Goal: Task Accomplishment & Management: Manage account settings

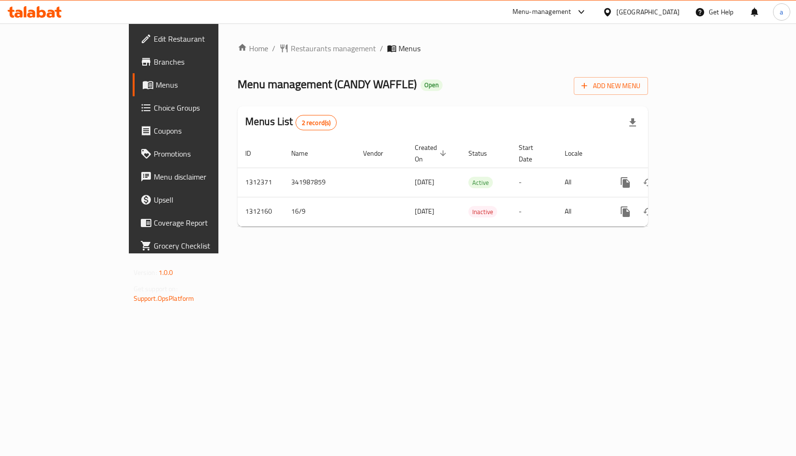
click at [154, 113] on span "Choice Groups" at bounding box center [204, 107] width 101 height 11
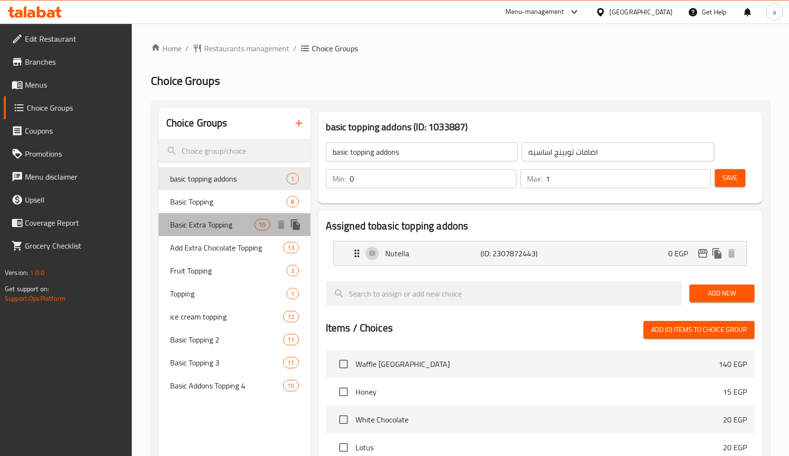
click at [192, 229] on span "Basic Extra Topping" at bounding box center [212, 224] width 85 height 11
type input "Basic Extra Topping"
type input "اكسترا توبينج أساسي"
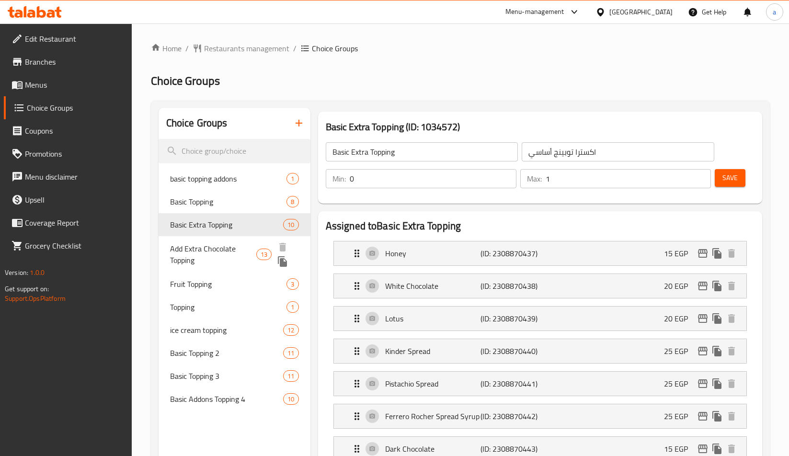
click at [180, 251] on span "Add Extra Chocolate Topping" at bounding box center [213, 254] width 86 height 23
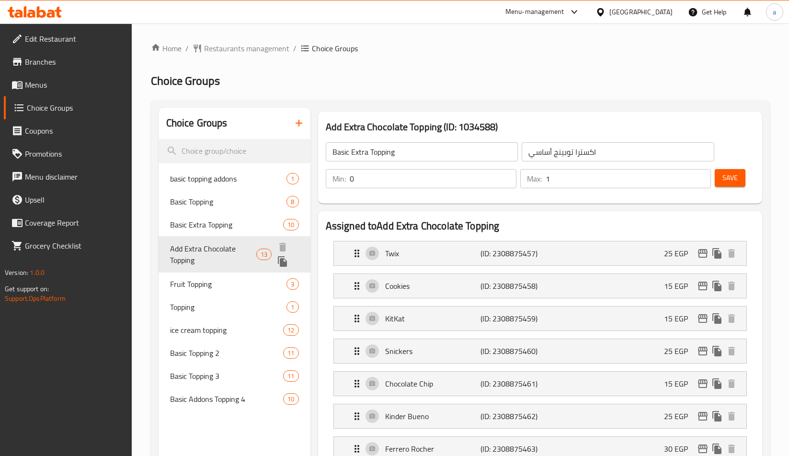
type input "Add Extra Chocolate Topping"
type input "أضافة إكسترا تشوكلات توبينج"
type input "13"
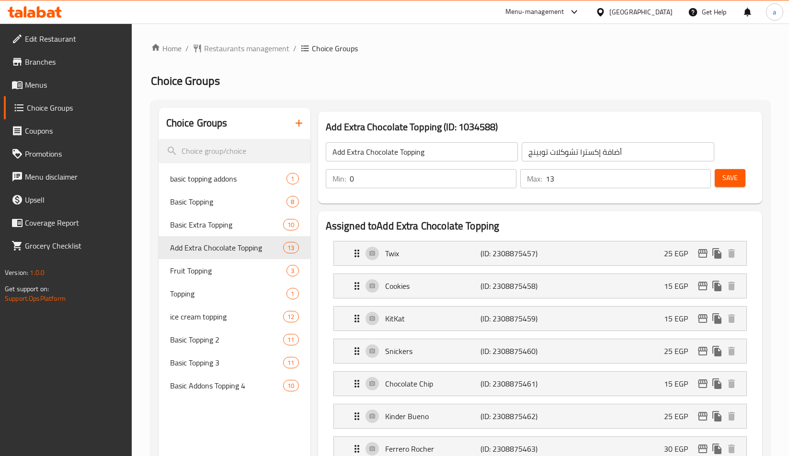
click at [450, 80] on h2 "Choice Groups" at bounding box center [460, 80] width 619 height 15
click at [194, 272] on span "Fruit Topping" at bounding box center [214, 270] width 88 height 11
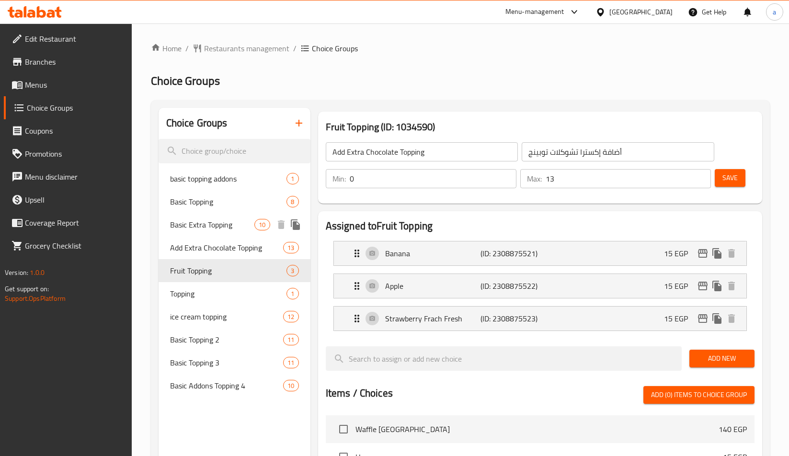
type input "Fruit Topping"
type input "أضاف فاكهه"
type input "3"
click at [372, 101] on div "Choice Groups basic topping addons 1 Basic Topping 8 Basic Extra Topping 10 Add…" at bounding box center [460, 435] width 619 height 671
click at [371, 106] on div "Choice Groups basic topping addons 1 Basic Topping 8 Basic Extra Topping 10 Add…" at bounding box center [460, 435] width 619 height 671
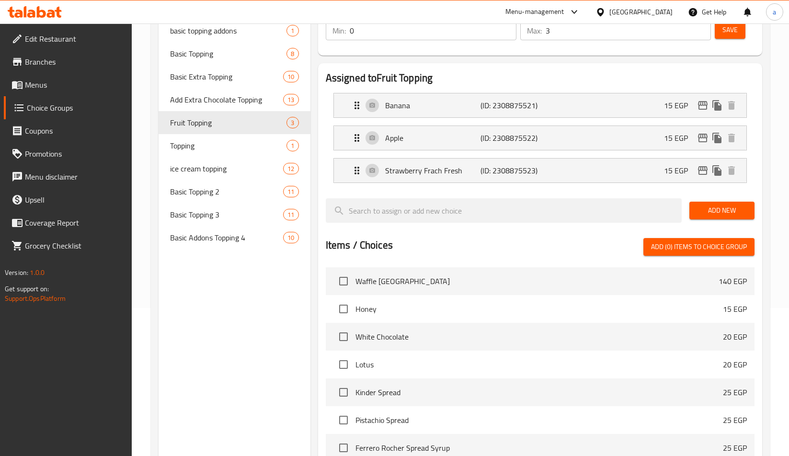
scroll to position [47, 0]
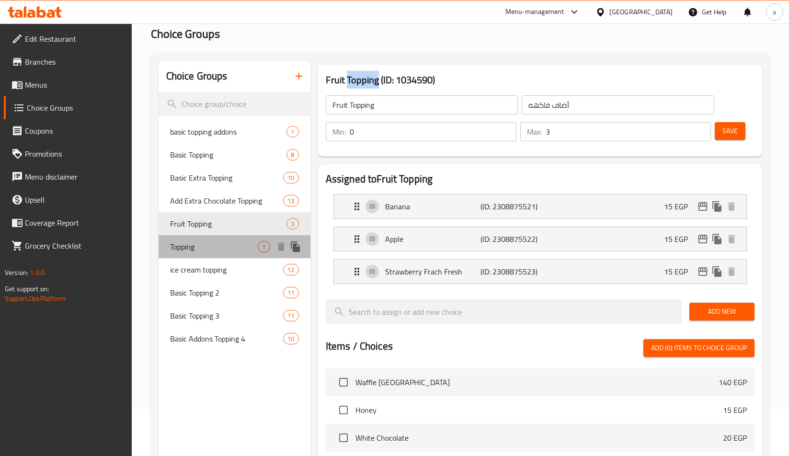
click at [192, 247] on span "Topping" at bounding box center [214, 246] width 88 height 11
type input "Topping"
type input "توبينج"
type input "1"
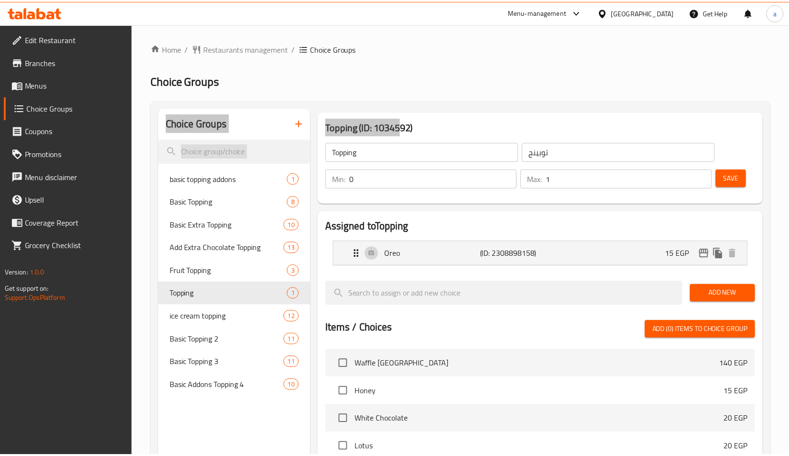
scroll to position [269, 0]
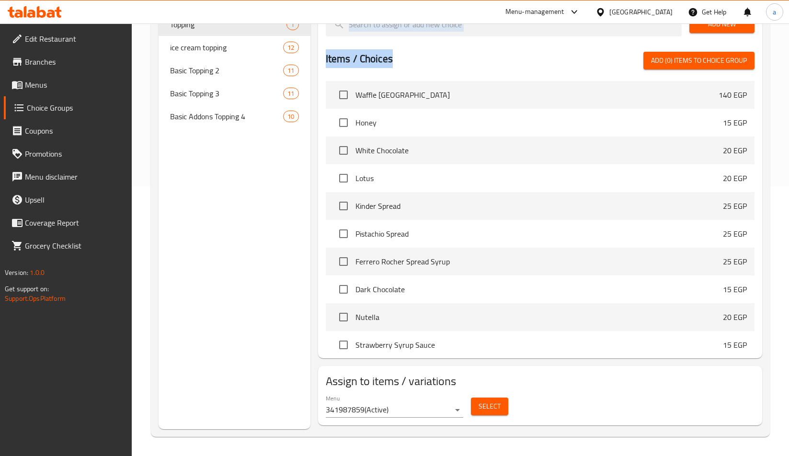
click at [400, 73] on div "Topping (ID: 1034592) Topping ​ توبينج ​ Min: 0 ​ Max: 1 ​ Save Assigned to Top…" at bounding box center [538, 134] width 456 height 591
click at [434, 59] on div "Items / Choices Add (0) items to choice group" at bounding box center [540, 61] width 429 height 18
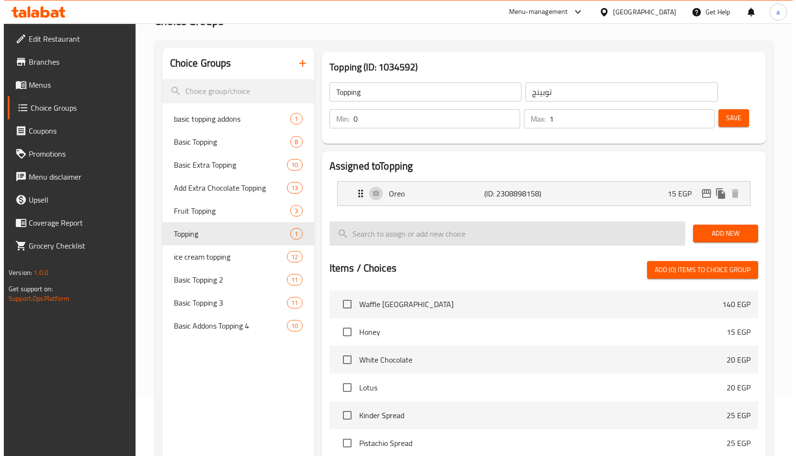
scroll to position [0, 0]
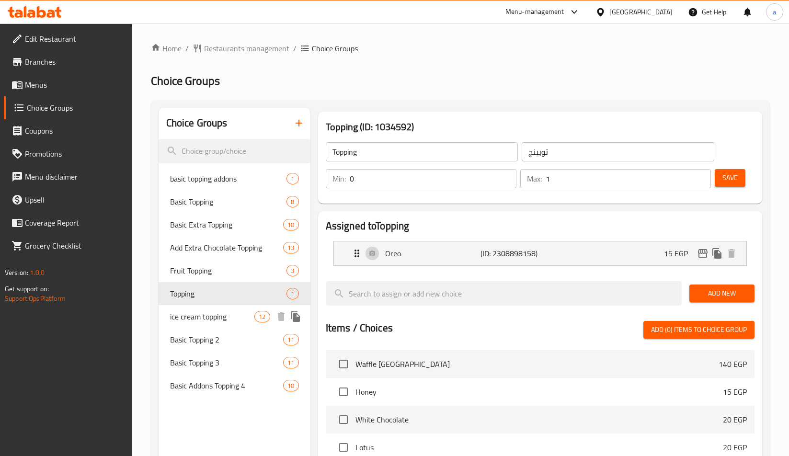
click at [194, 315] on span "ice cream topping" at bounding box center [212, 316] width 85 height 11
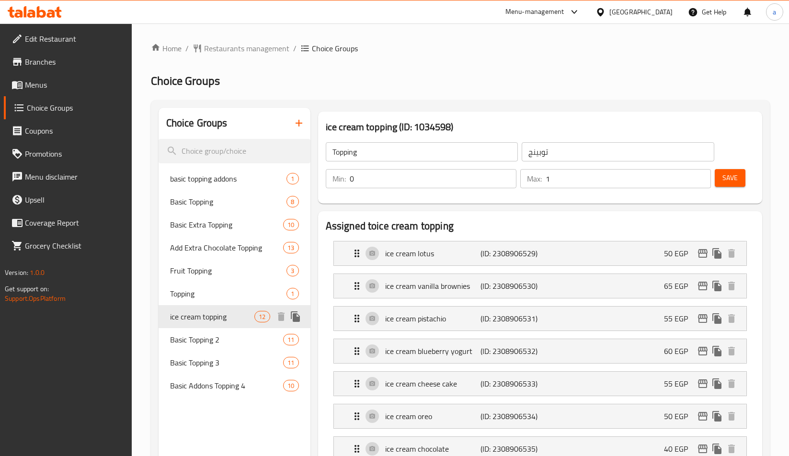
type input "ice cream topping"
type input "أضاف [PERSON_NAME]"
type input "10"
click at [436, 116] on div "ice cream topping (ID: 1034598) ice cream topping ​ أضاف ايس كريم ​ Min: 0 ​ Ma…" at bounding box center [540, 158] width 444 height 92
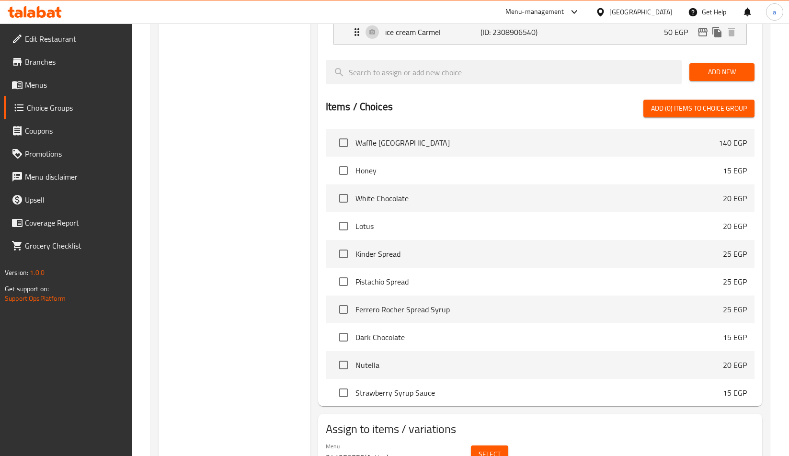
scroll to position [388, 0]
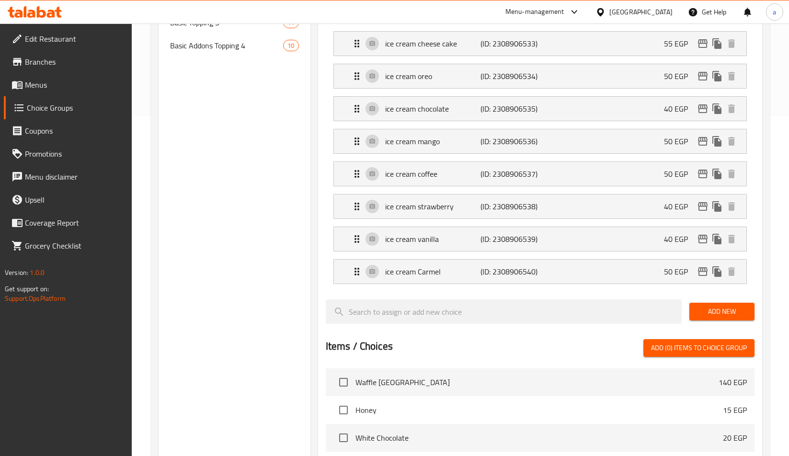
click at [253, 162] on div "Choice Groups basic topping addons 1 Basic Topping 8 Basic Extra Topping 10 Add…" at bounding box center [235, 242] width 152 height 949
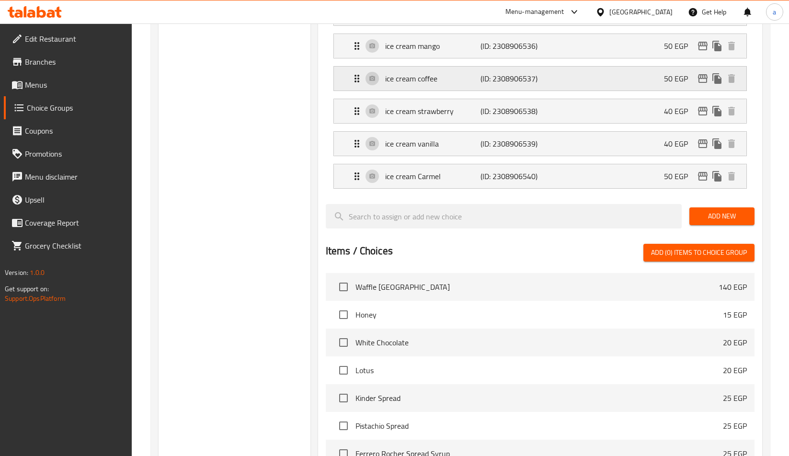
scroll to position [436, 0]
click at [300, 224] on div "Choice Groups basic topping addons 1 Basic Topping 8 Basic Extra Topping 10 Add…" at bounding box center [235, 146] width 152 height 949
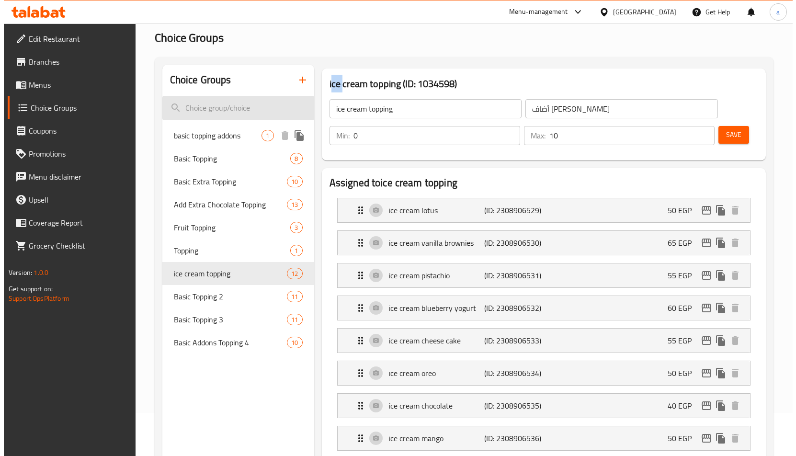
scroll to position [0, 0]
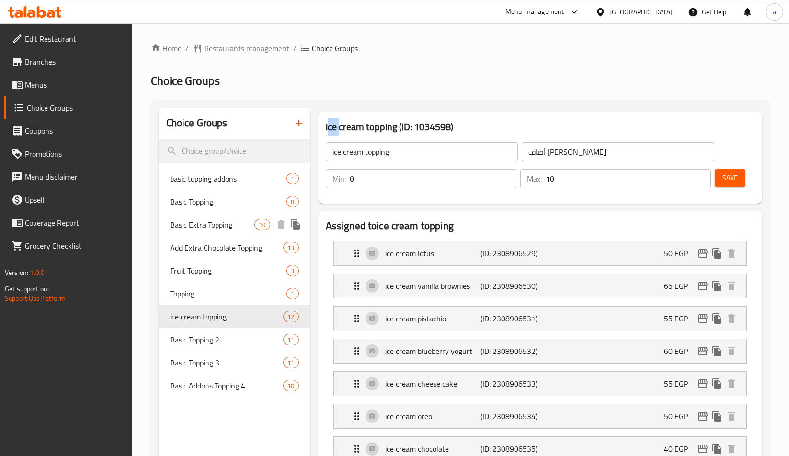
click at [197, 223] on span "Basic Extra Topping" at bounding box center [212, 224] width 85 height 11
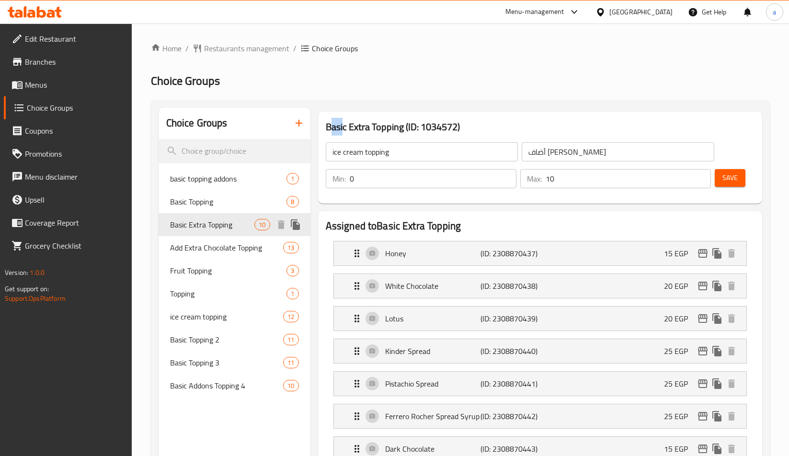
type input "Basic Extra Topping"
type input "اكسترا توبينج أساسي"
type input "1"
click at [353, 73] on h2 "Choice Groups" at bounding box center [460, 80] width 619 height 15
click at [353, 73] on h2 "Choice Groups" at bounding box center [464, 80] width 625 height 15
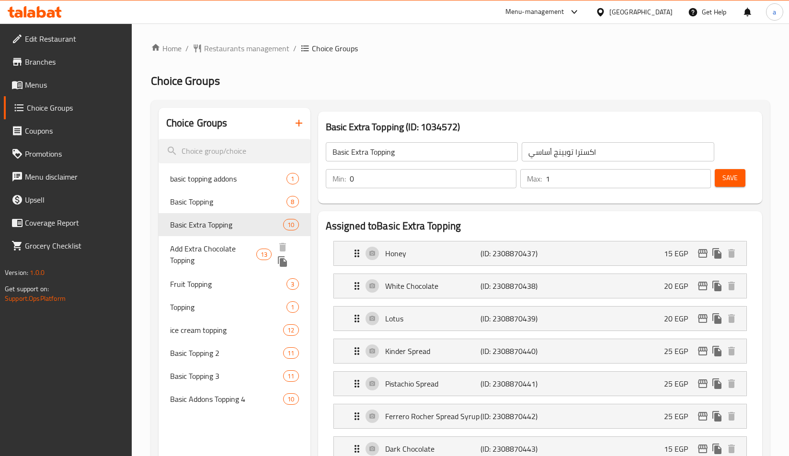
drag, startPoint x: 199, startPoint y: 263, endPoint x: 428, endPoint y: 108, distance: 276.4
click at [199, 263] on span "Add Extra Chocolate Topping" at bounding box center [213, 254] width 86 height 23
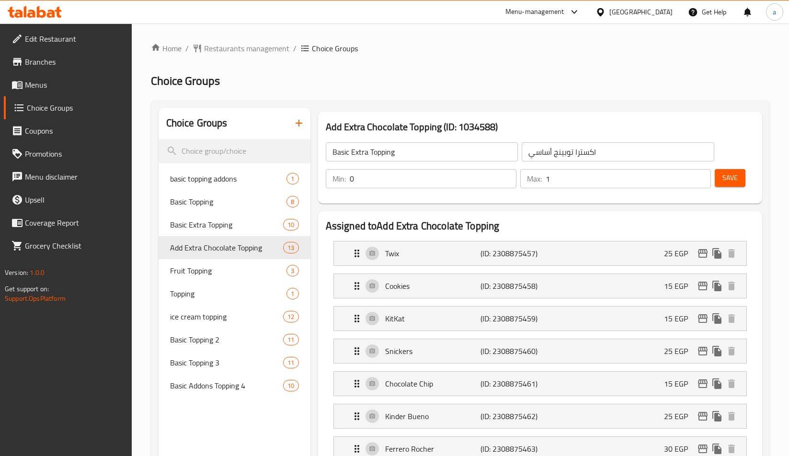
type input "Add Extra Chocolate Topping"
type input "أضافة إكسترا تشوكلات توبينج"
type input "13"
click at [429, 108] on div "Add Extra Chocolate Topping (ID: 1034588) Add Extra Chocolate Topping ​ أضافة إ…" at bounding box center [540, 158] width 452 height 100
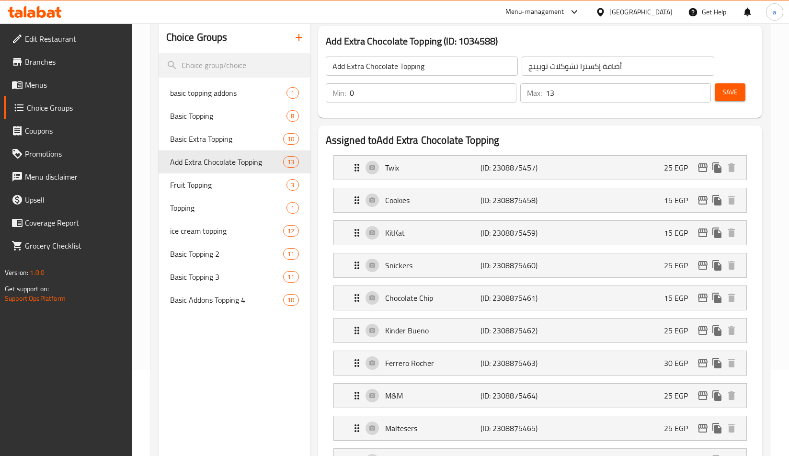
scroll to position [85, 0]
click at [174, 184] on span "Fruit Topping" at bounding box center [214, 185] width 88 height 11
type input "Fruit Topping"
type input "أضاف فاكهه"
type input "3"
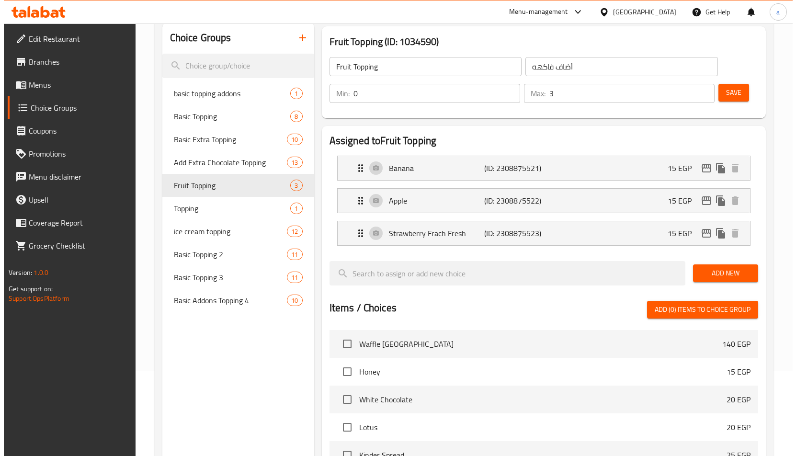
scroll to position [0, 0]
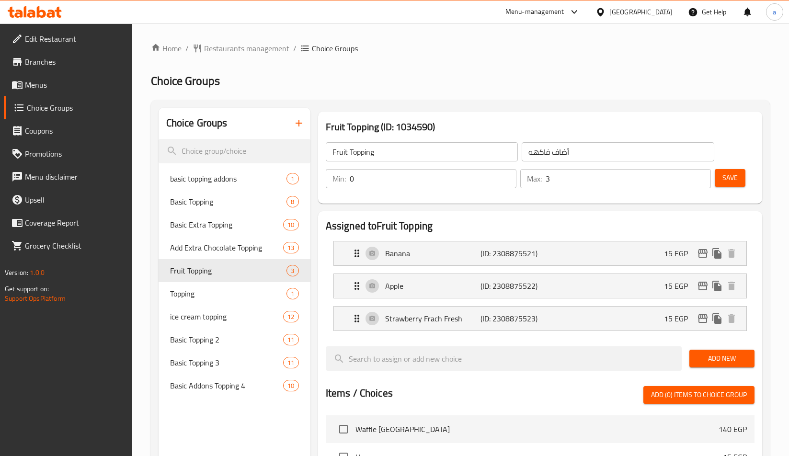
click at [517, 110] on div "Fruit Topping (ID: 1034590) Fruit Topping ​ أضاف فاكهه ​ Min: 0 ​ Max: 3 ​ Save" at bounding box center [540, 158] width 452 height 100
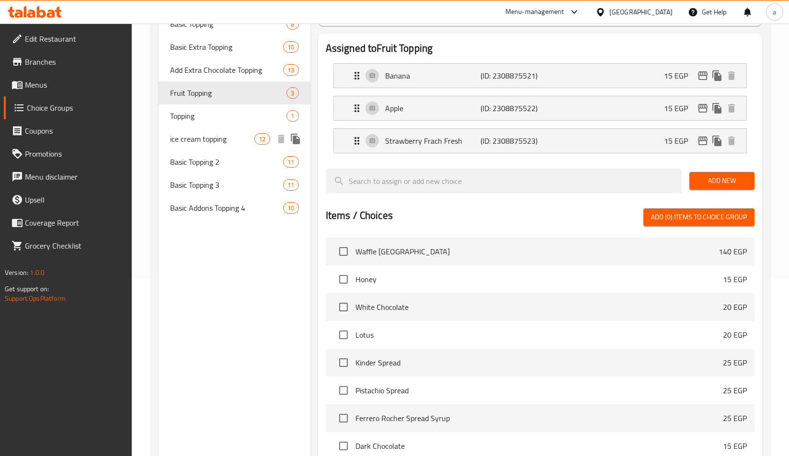
scroll to position [47, 0]
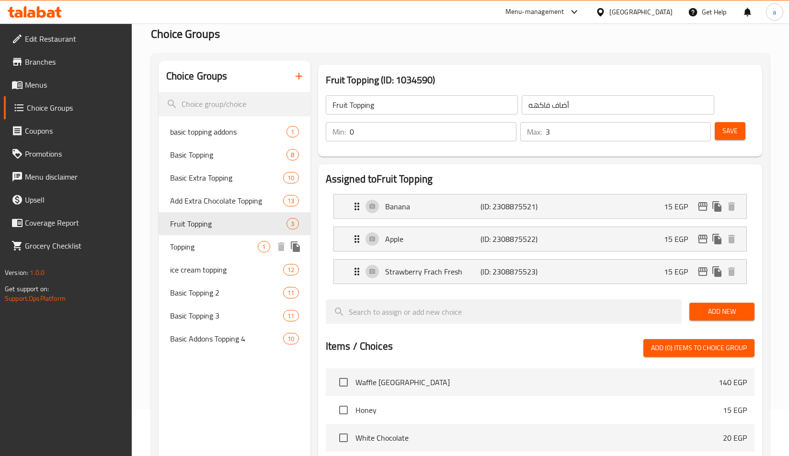
click at [206, 254] on div "Topping 1" at bounding box center [235, 246] width 152 height 23
type input "Topping"
type input "توبينج"
type input "1"
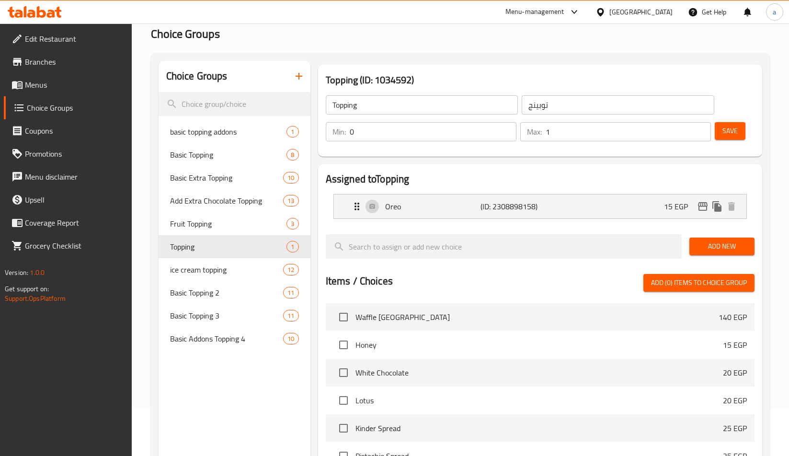
click at [430, 65] on div "Topping (ID: 1034592) Topping ​ توبينج ​ Min: 0 ​ Max: 1 ​ Save" at bounding box center [540, 111] width 444 height 92
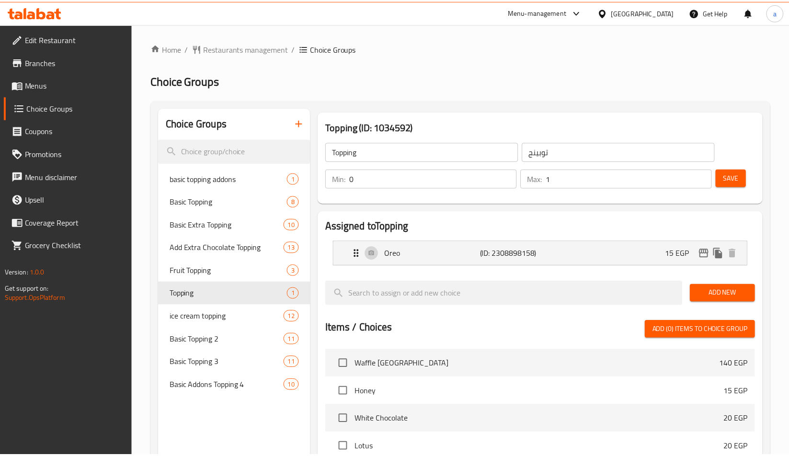
scroll to position [269, 0]
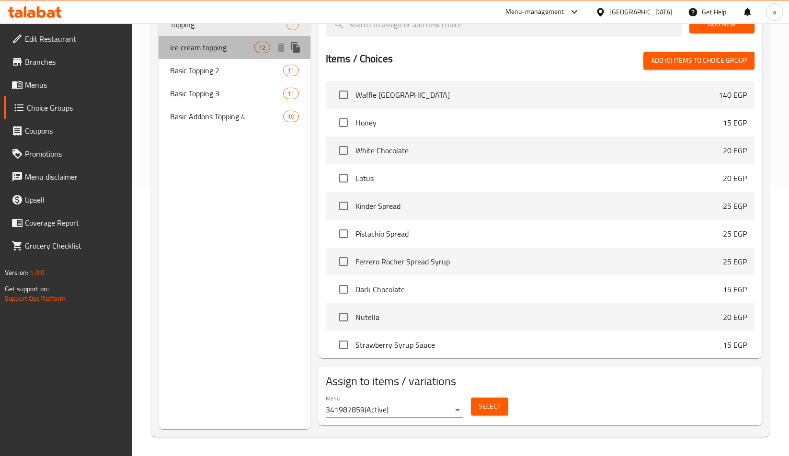
click at [187, 47] on span "ice cream topping" at bounding box center [212, 47] width 85 height 11
type input "ice cream topping"
type input "أضاف [PERSON_NAME]"
type input "10"
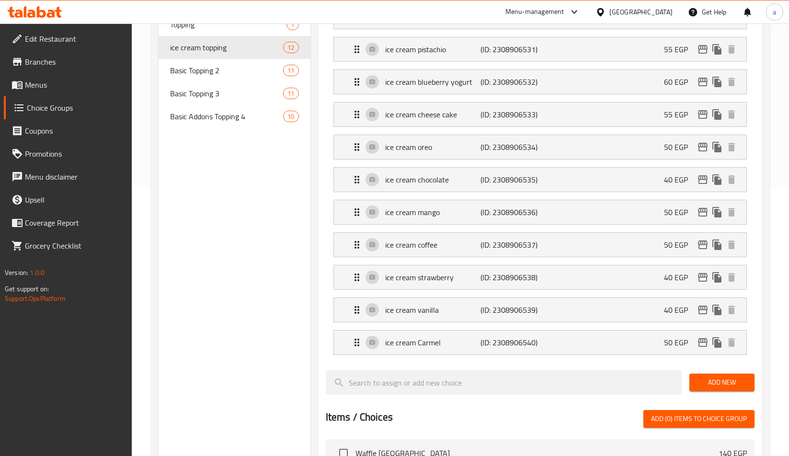
click at [217, 212] on div "Choice Groups basic topping addons 1 Basic Topping 8 Basic Extra Topping 10 Add…" at bounding box center [235, 313] width 152 height 949
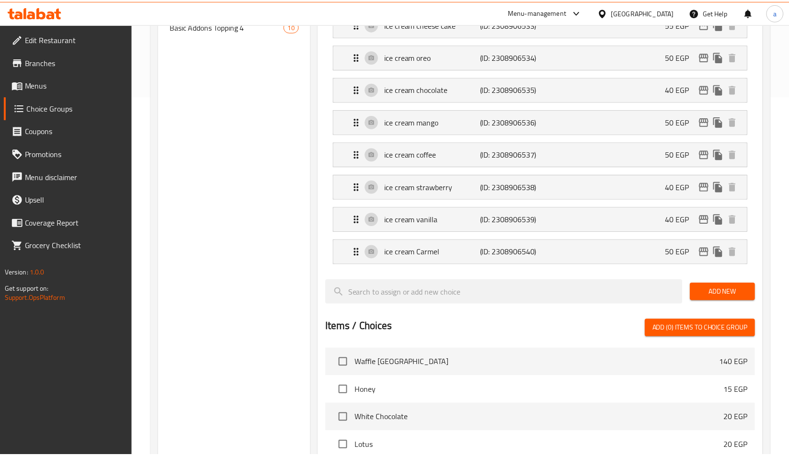
scroll to position [628, 0]
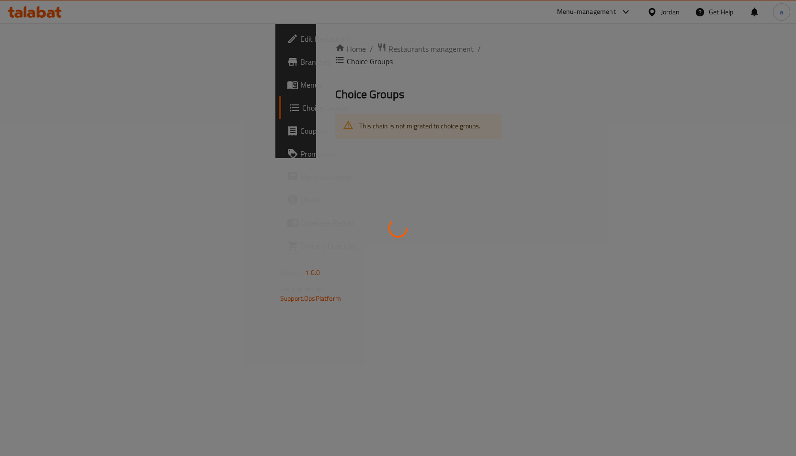
click at [61, 15] on div at bounding box center [398, 228] width 796 height 456
click at [61, 15] on div at bounding box center [394, 228] width 789 height 456
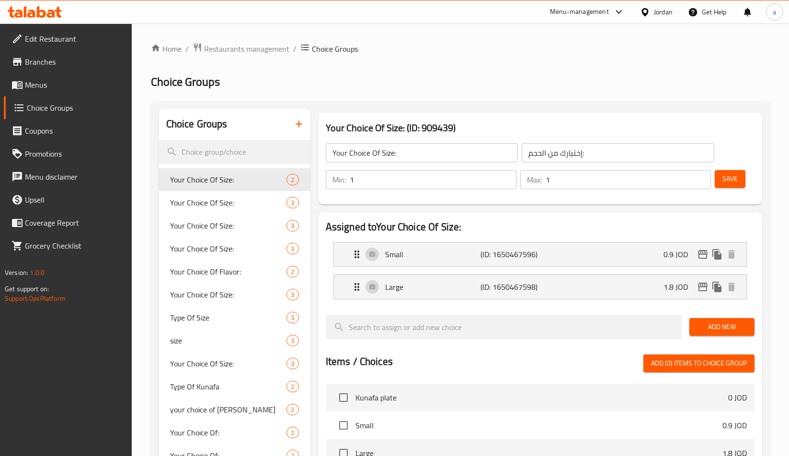
click at [32, 11] on icon at bounding box center [31, 14] width 8 height 8
